Goal: Navigation & Orientation: Find specific page/section

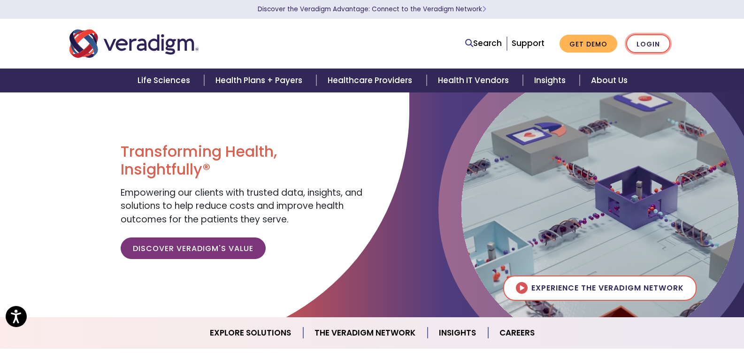
click at [662, 44] on link "Login" at bounding box center [648, 43] width 44 height 19
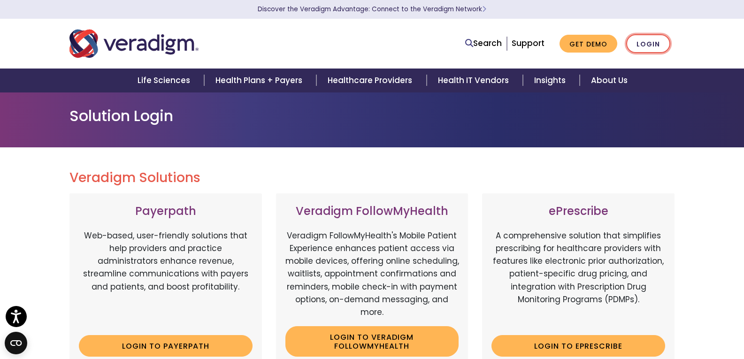
click at [648, 40] on link "Login" at bounding box center [648, 43] width 44 height 19
